Goal: Find specific page/section: Find specific page/section

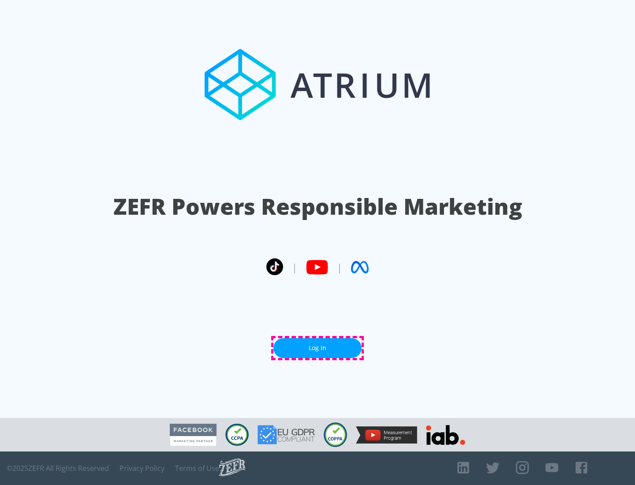
click at [318, 348] on link "Log In" at bounding box center [318, 348] width 88 height 20
